Goal: Communication & Community: Participate in discussion

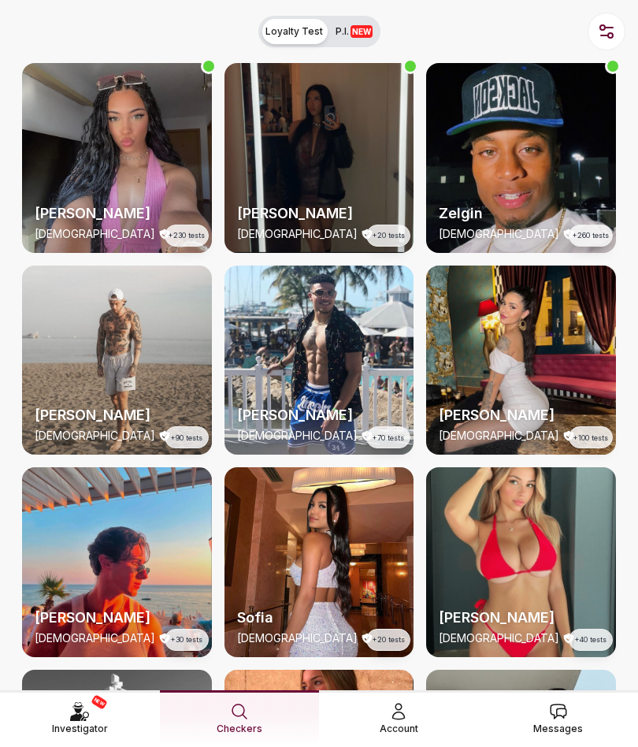
click at [567, 714] on icon at bounding box center [558, 711] width 19 height 19
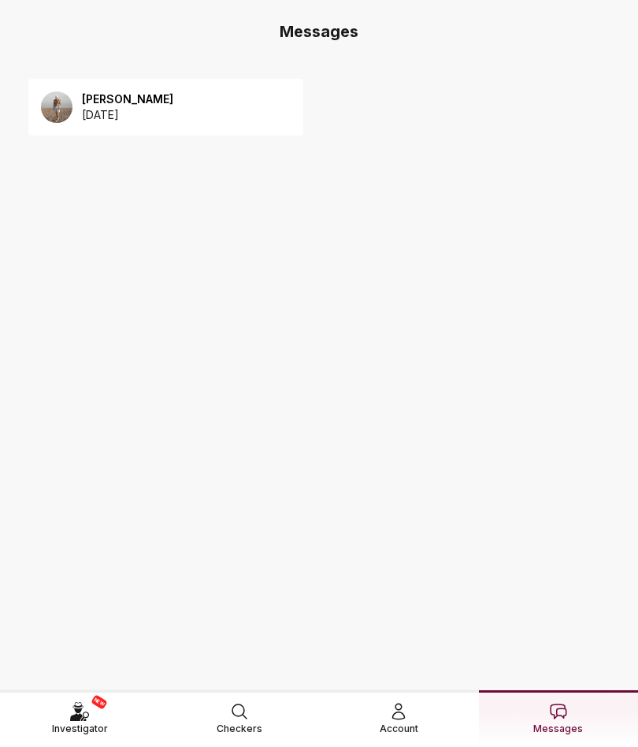
click at [224, 107] on div "Michael 2025 September 24" at bounding box center [165, 107] width 275 height 57
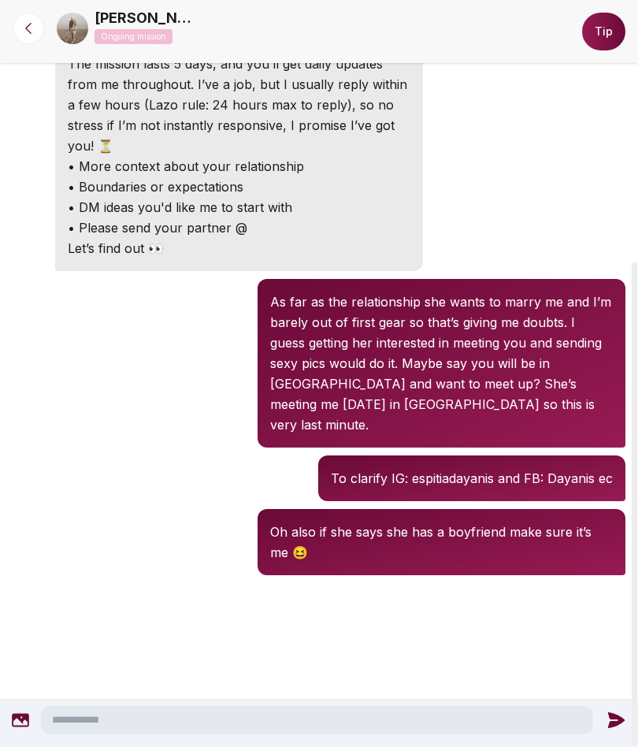
scroll to position [403, 0]
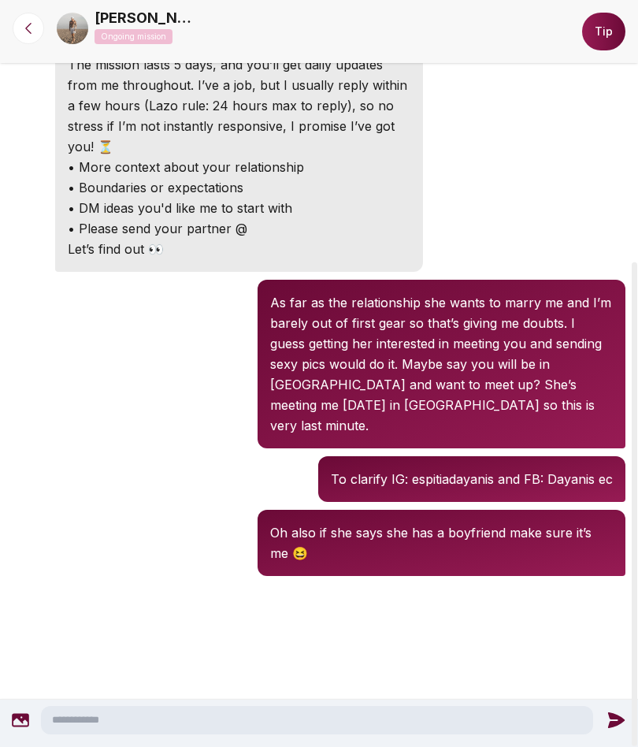
click at [70, 714] on textarea at bounding box center [317, 720] width 553 height 28
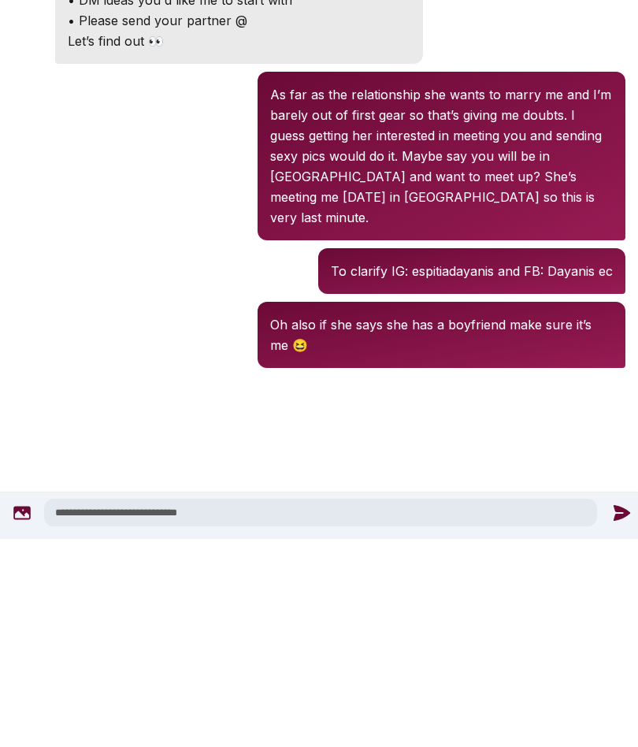
type textarea "**********"
click at [617, 712] on icon at bounding box center [622, 720] width 17 height 16
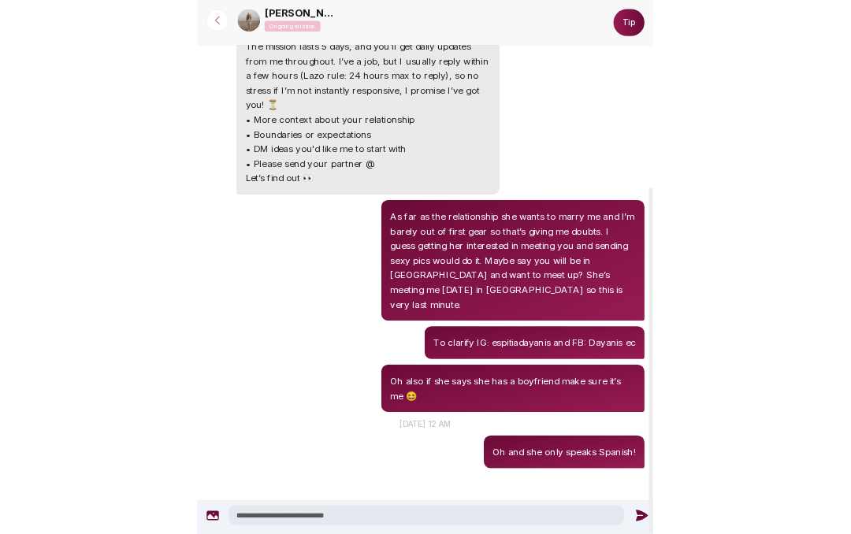
scroll to position [400, 0]
